Goal: Feedback & Contribution: Leave review/rating

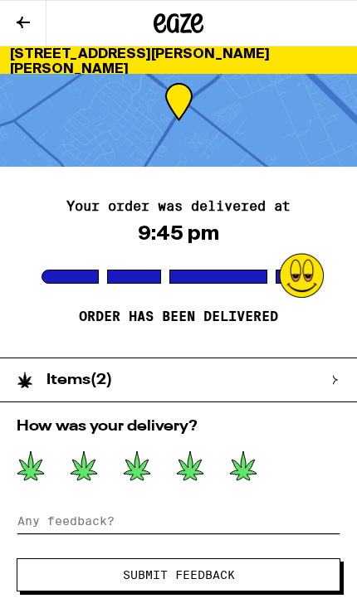
click at [210, 522] on input at bounding box center [178, 520] width 323 height 25
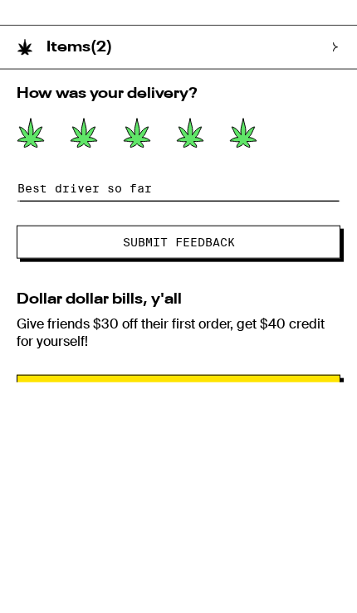
click at [106, 406] on input "Best driver so far" at bounding box center [178, 418] width 323 height 25
click at [278, 406] on input "Best driver I’ve had so far" at bounding box center [178, 418] width 323 height 25
type input "Best driver I’ve had so far!"
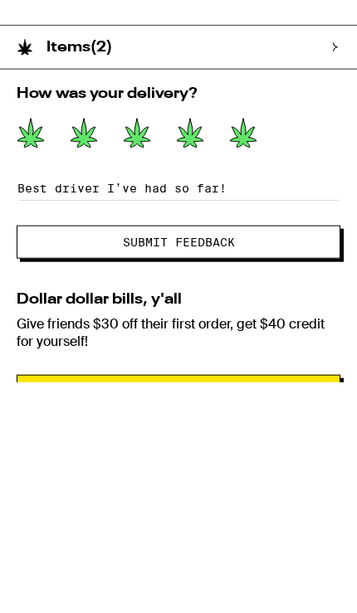
click at [303, 456] on button "Submit Feedback" at bounding box center [178, 472] width 323 height 33
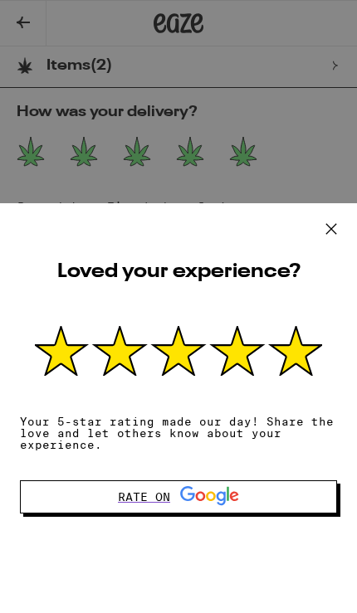
scroll to position [299, 0]
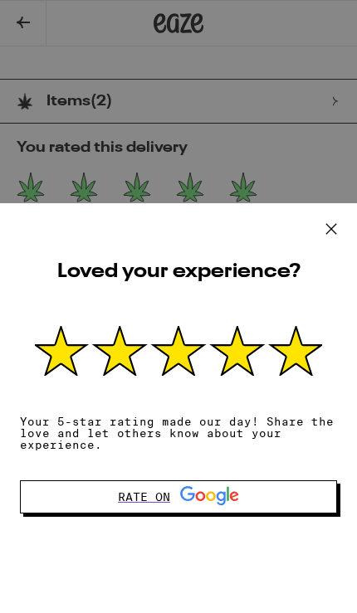
click at [347, 225] on button at bounding box center [330, 229] width 51 height 53
